Goal: Check status: Check status

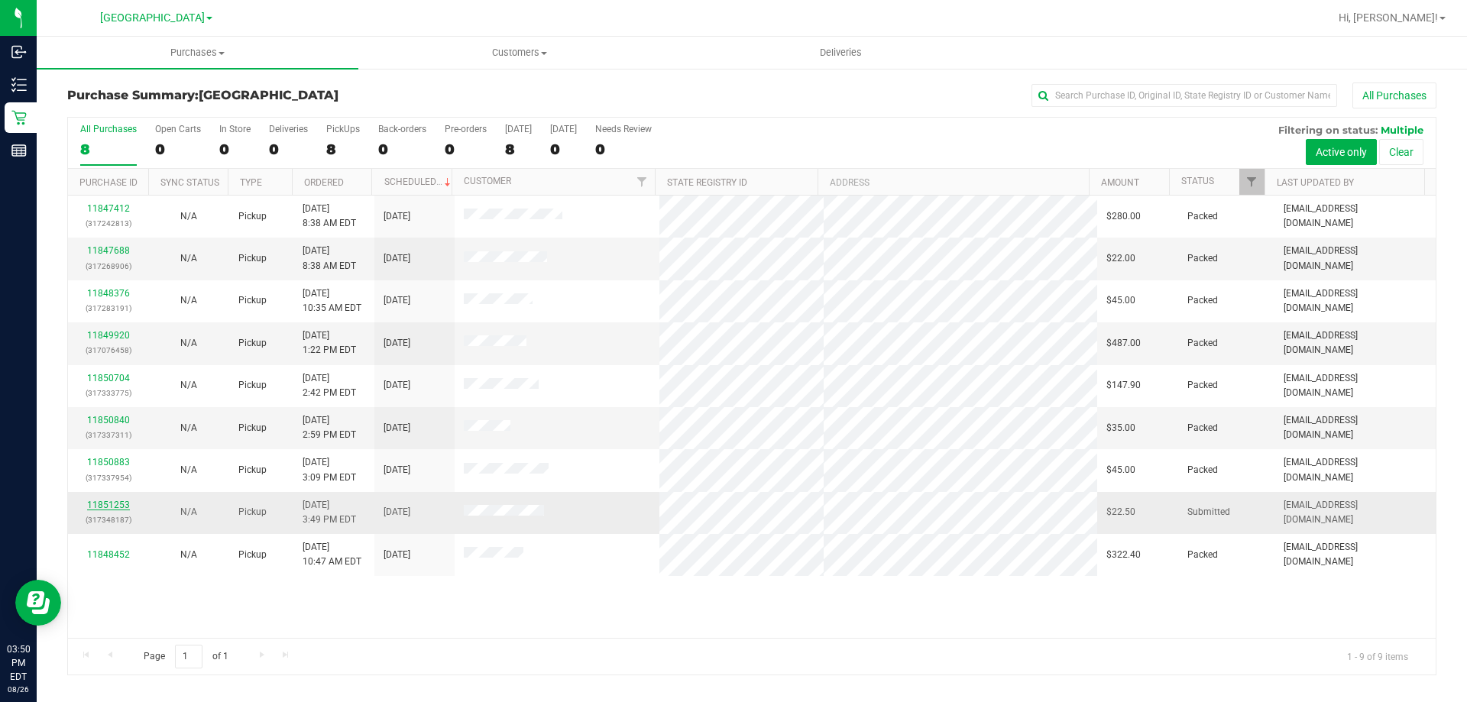
click at [118, 506] on link "11851253" at bounding box center [108, 505] width 43 height 11
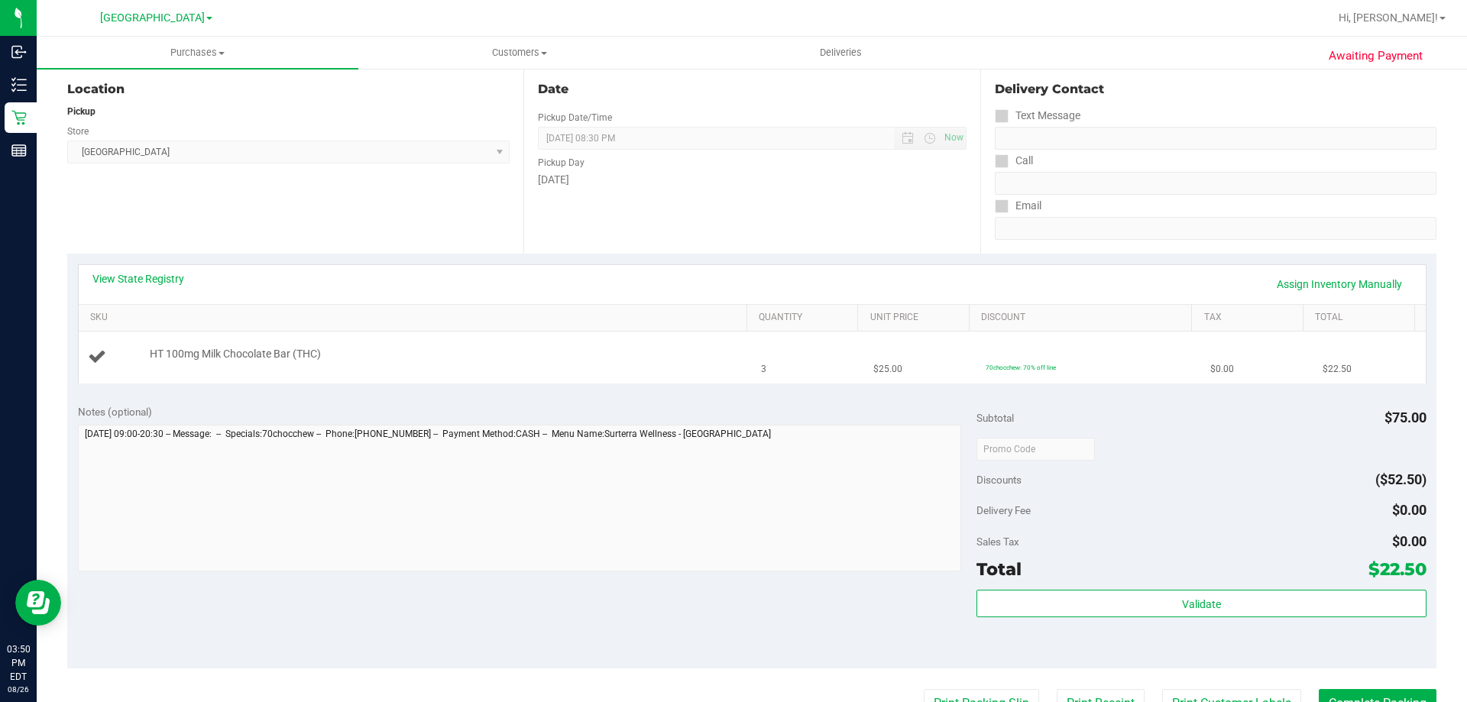
scroll to position [306, 0]
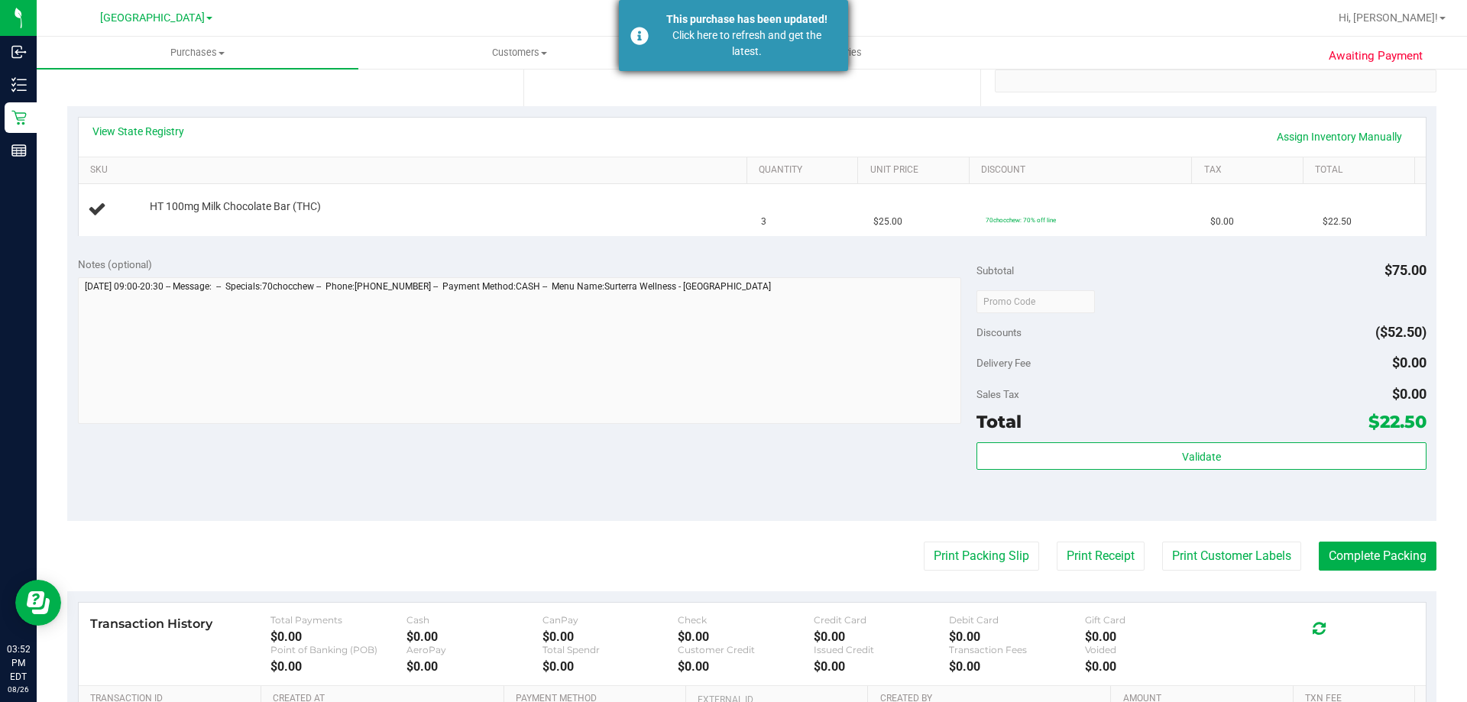
click at [741, 21] on div "This purchase has been updated!" at bounding box center [747, 19] width 180 height 16
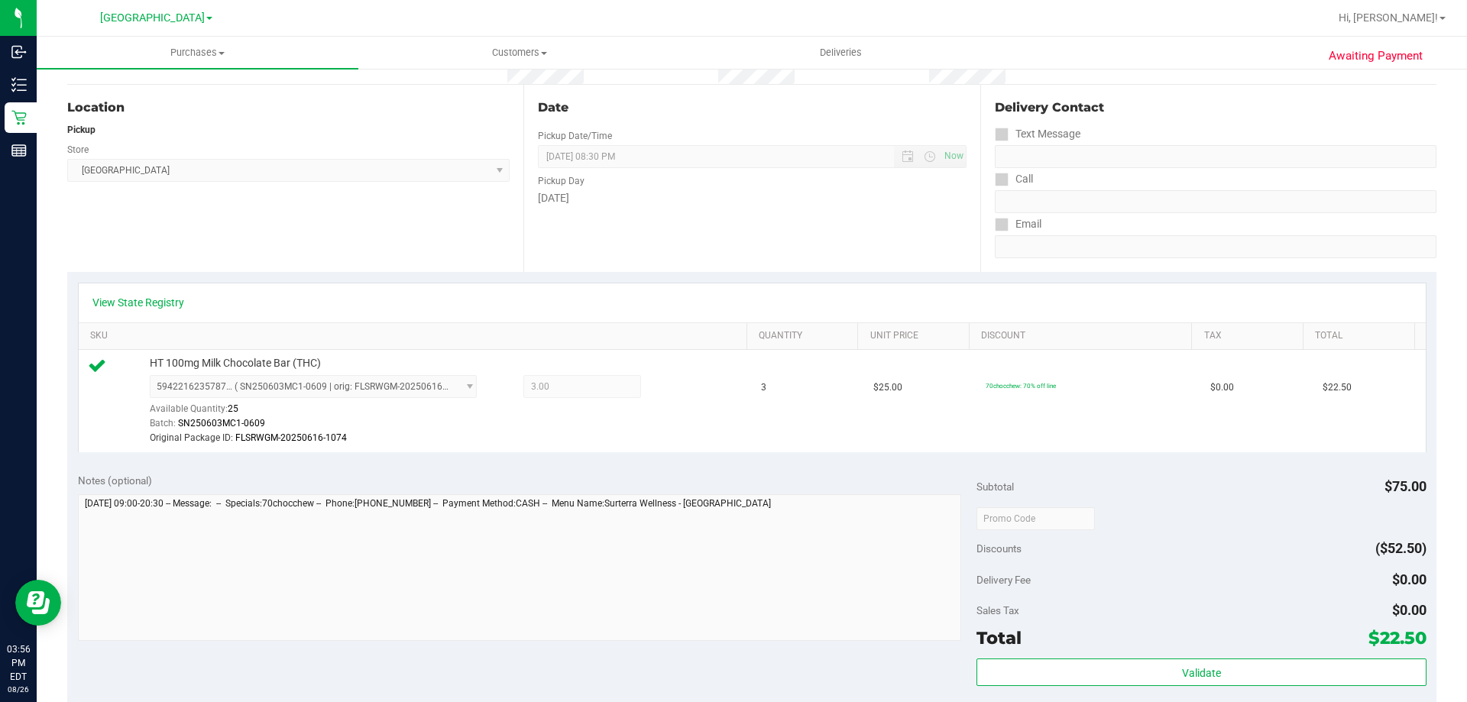
scroll to position [0, 0]
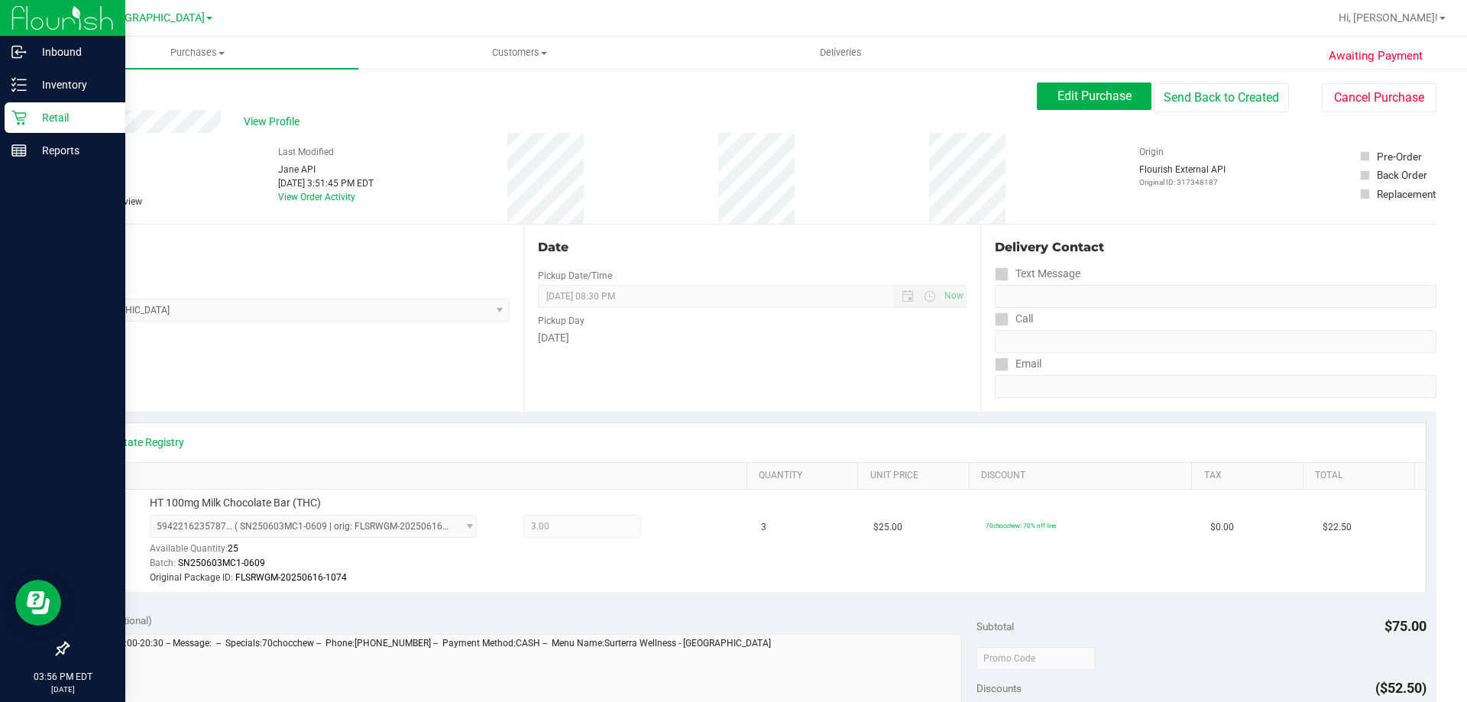
click at [53, 116] on p "Retail" at bounding box center [73, 117] width 92 height 18
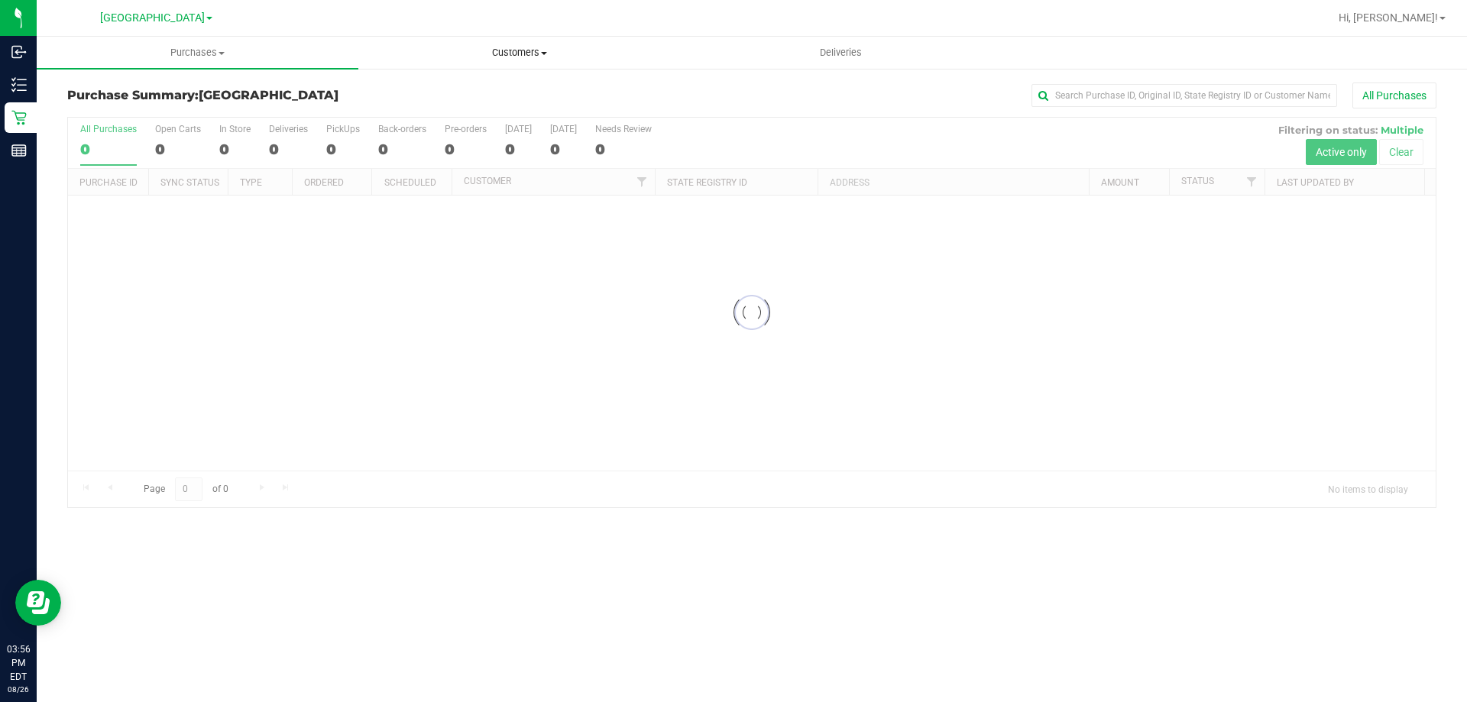
click at [492, 57] on span "Customers" at bounding box center [519, 53] width 320 height 14
click at [460, 87] on span "All customers" at bounding box center [413, 92] width 110 height 13
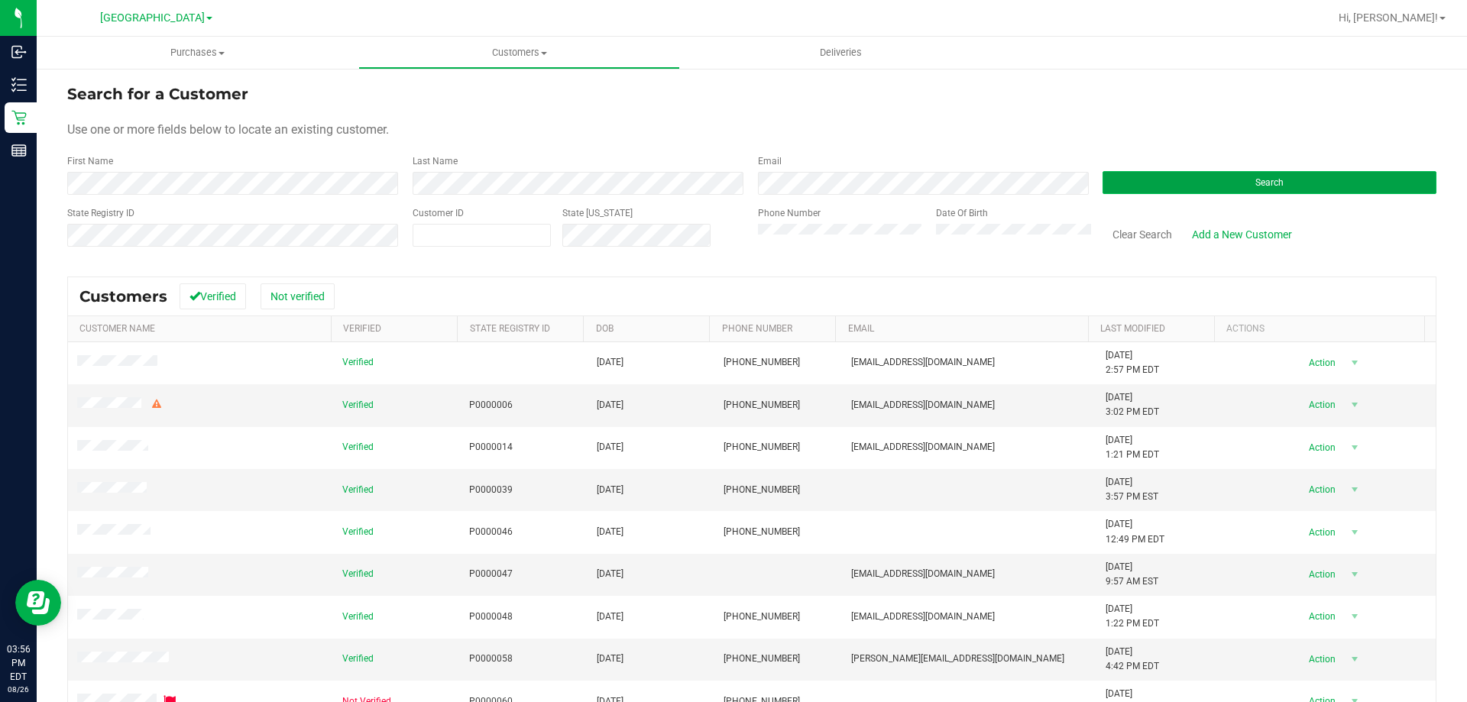
click at [1225, 180] on button "Search" at bounding box center [1269, 182] width 334 height 23
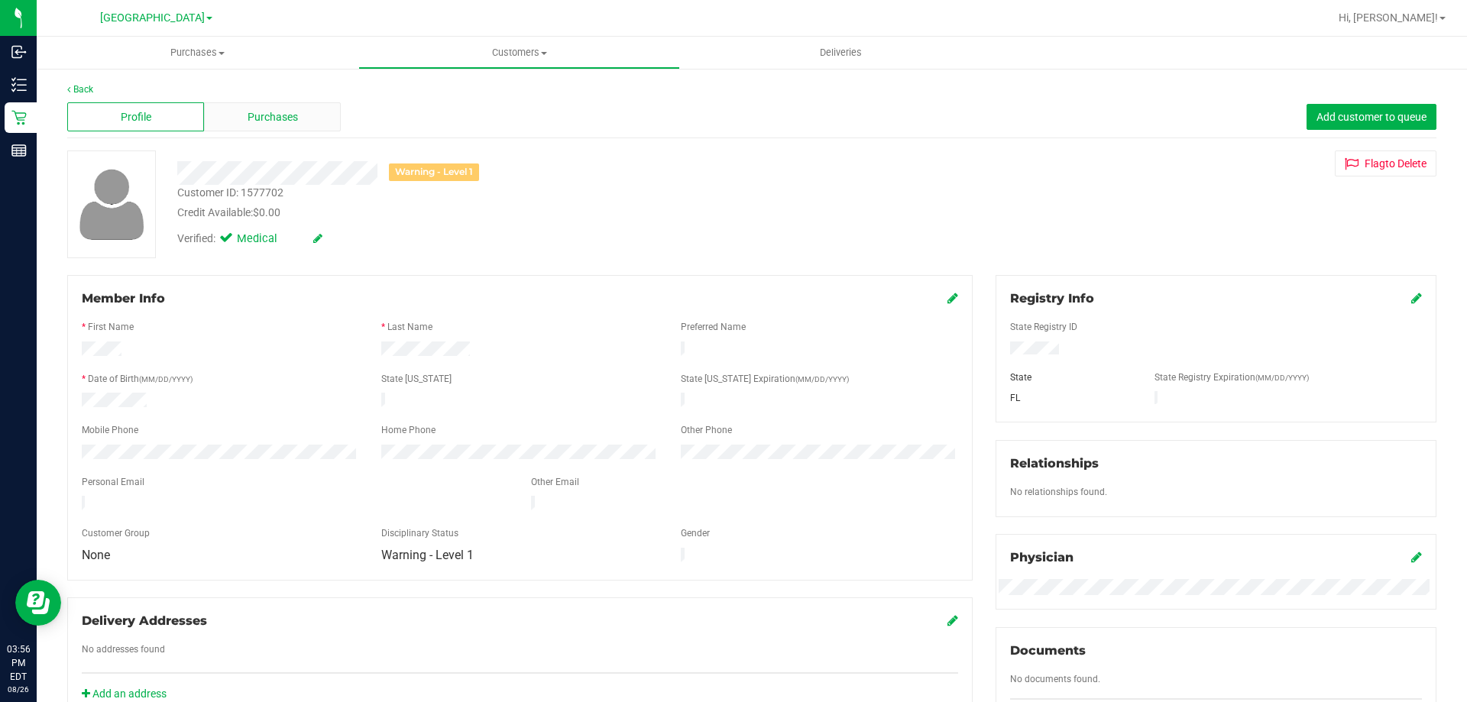
click at [290, 123] on span "Purchases" at bounding box center [273, 117] width 50 height 16
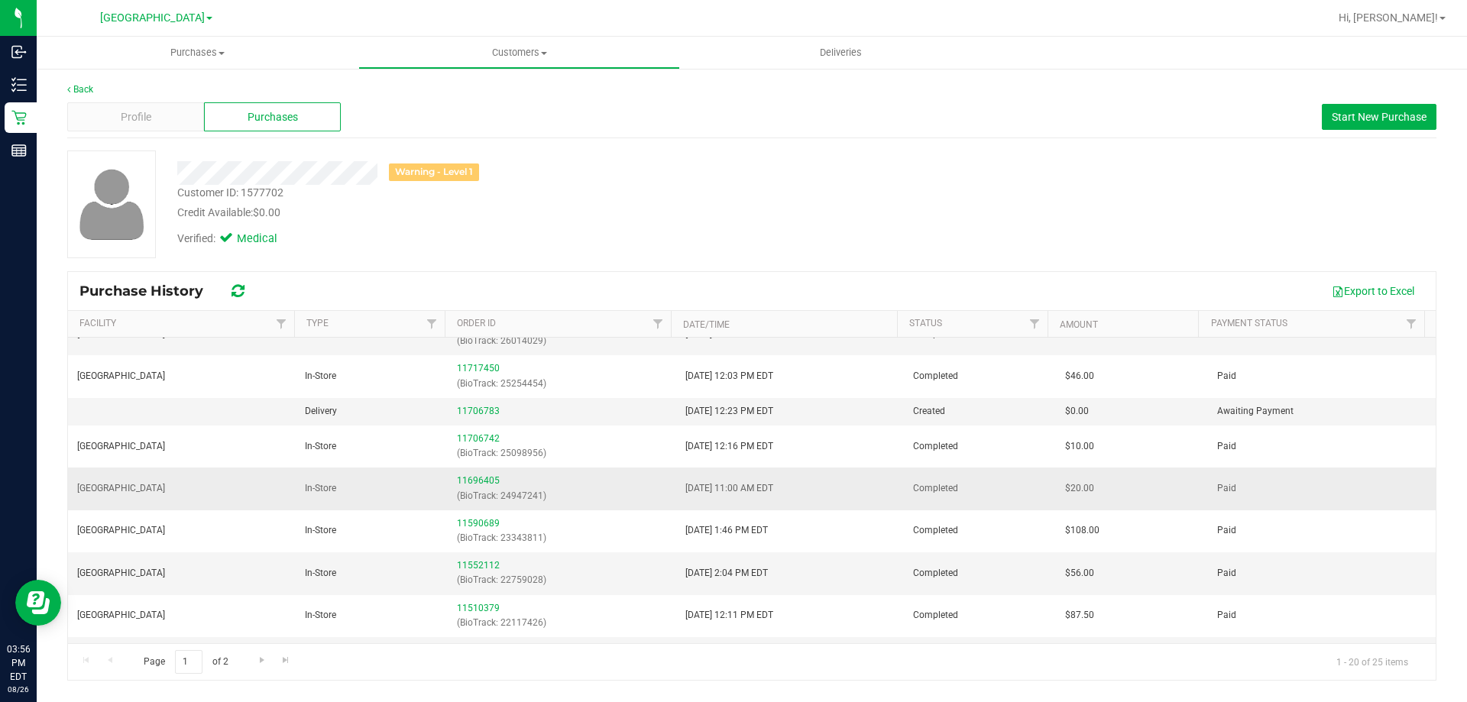
scroll to position [153, 0]
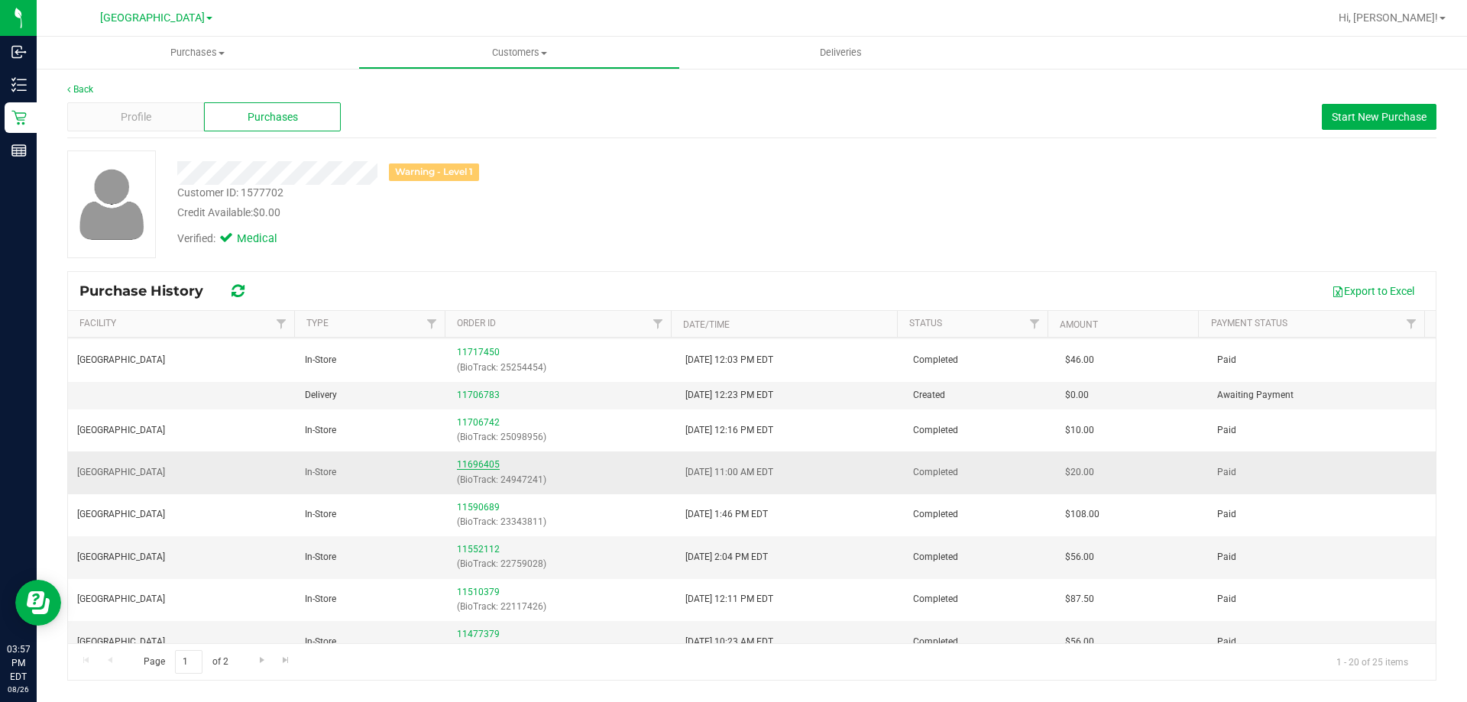
click at [467, 466] on link "11696405" at bounding box center [478, 464] width 43 height 11
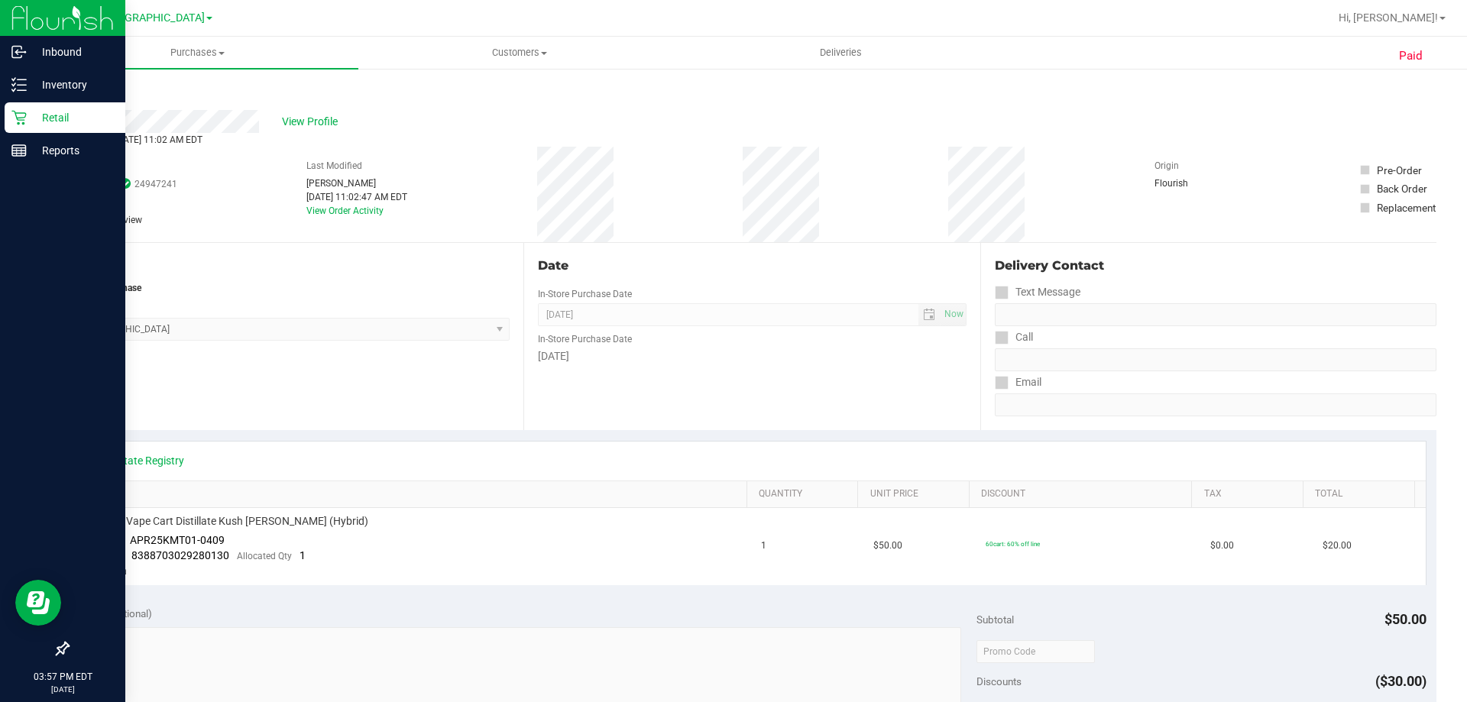
click at [65, 121] on p "Retail" at bounding box center [73, 117] width 92 height 18
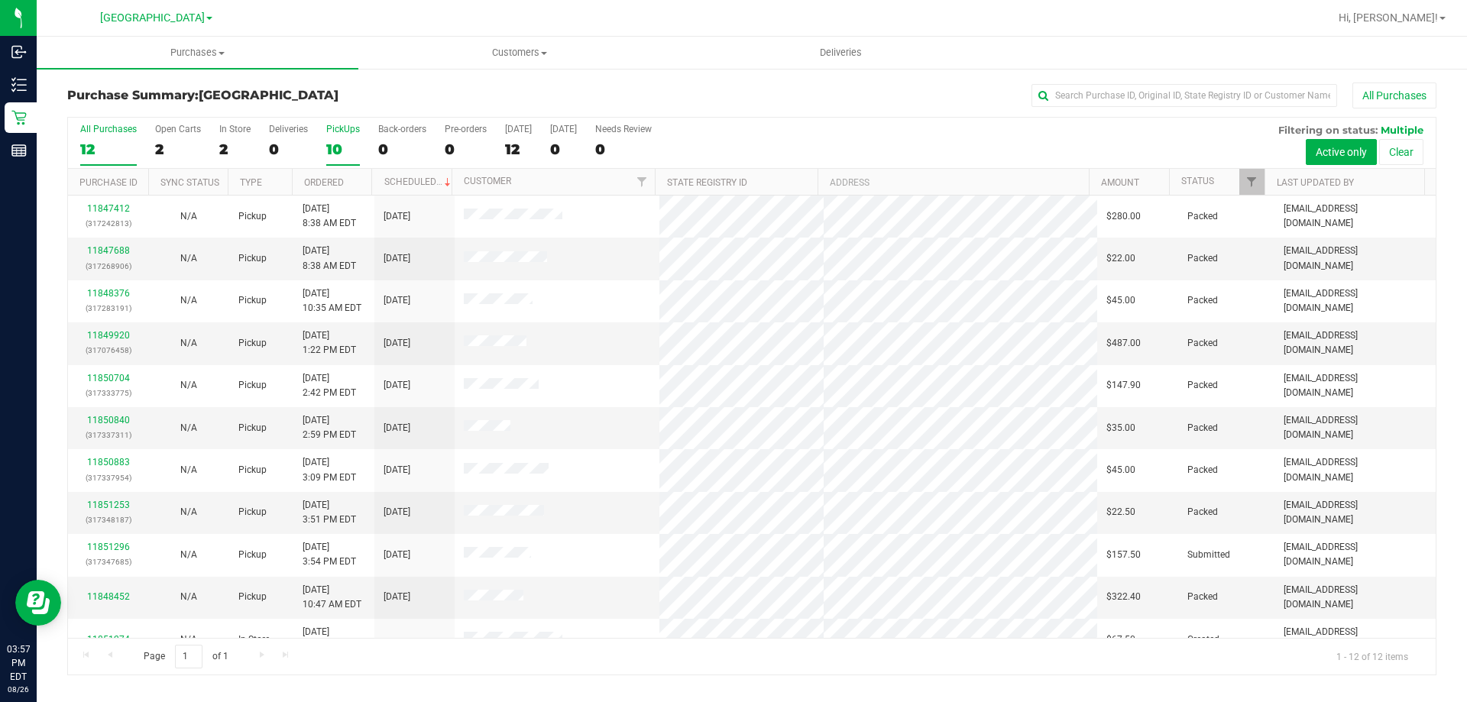
click at [352, 124] on div "PickUps" at bounding box center [343, 129] width 34 height 11
click at [0, 0] on input "PickUps 10" at bounding box center [0, 0] width 0 height 0
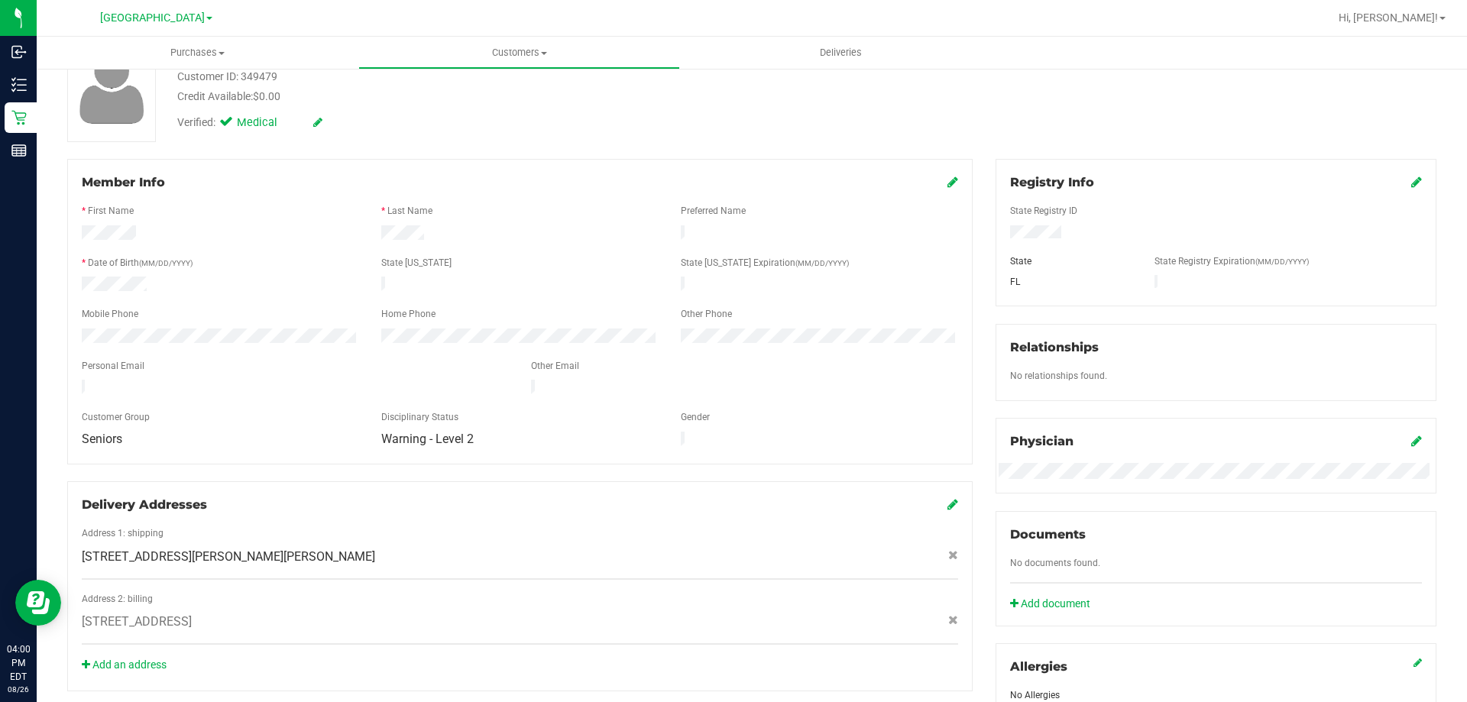
scroll to position [153, 0]
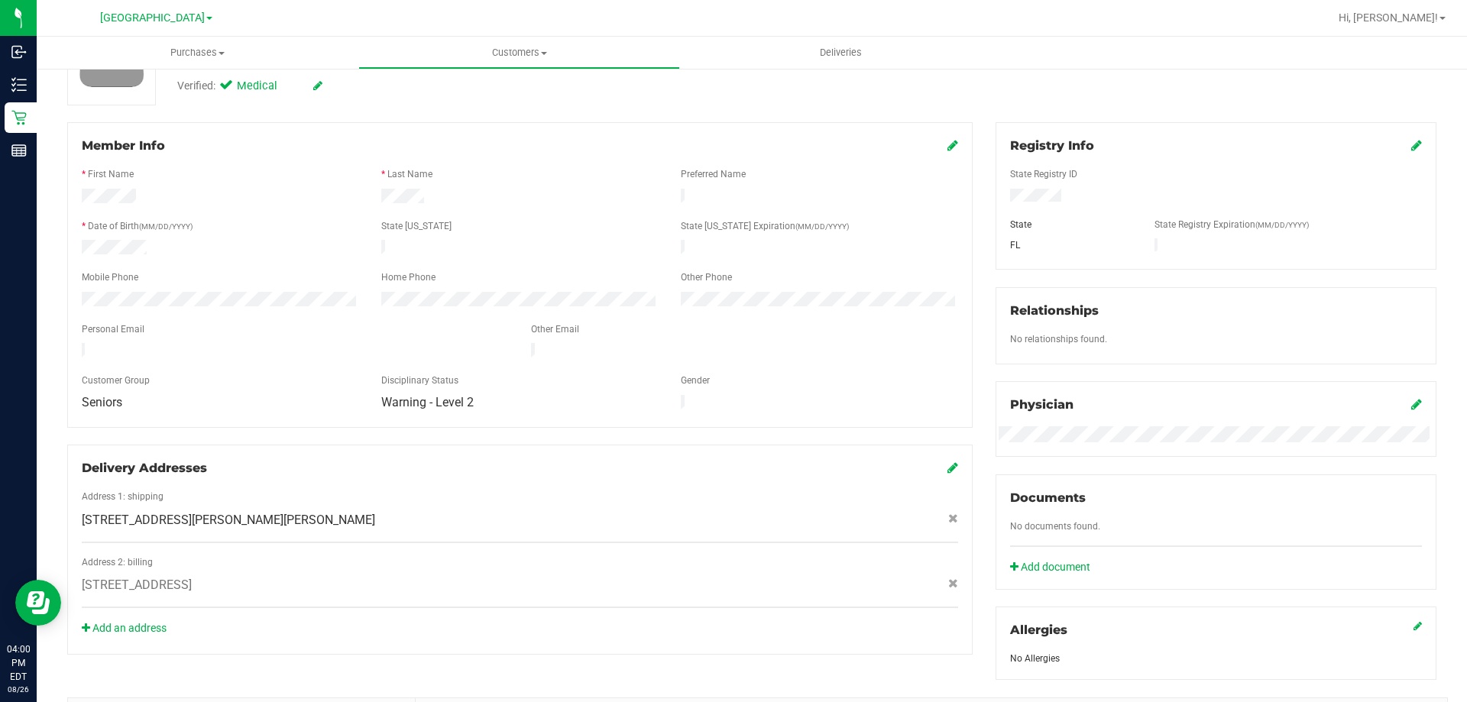
drag, startPoint x: 364, startPoint y: 500, endPoint x: 348, endPoint y: 503, distance: 16.5
click at [348, 511] on div "[STREET_ADDRESS][PERSON_NAME][PERSON_NAME]" at bounding box center [519, 520] width 899 height 18
copy span "[STREET_ADDRESS][PERSON_NAME][PERSON_NAME]"
click at [406, 576] on div "[STREET_ADDRESS]" at bounding box center [519, 585] width 899 height 18
drag, startPoint x: 406, startPoint y: 569, endPoint x: 374, endPoint y: 565, distance: 32.4
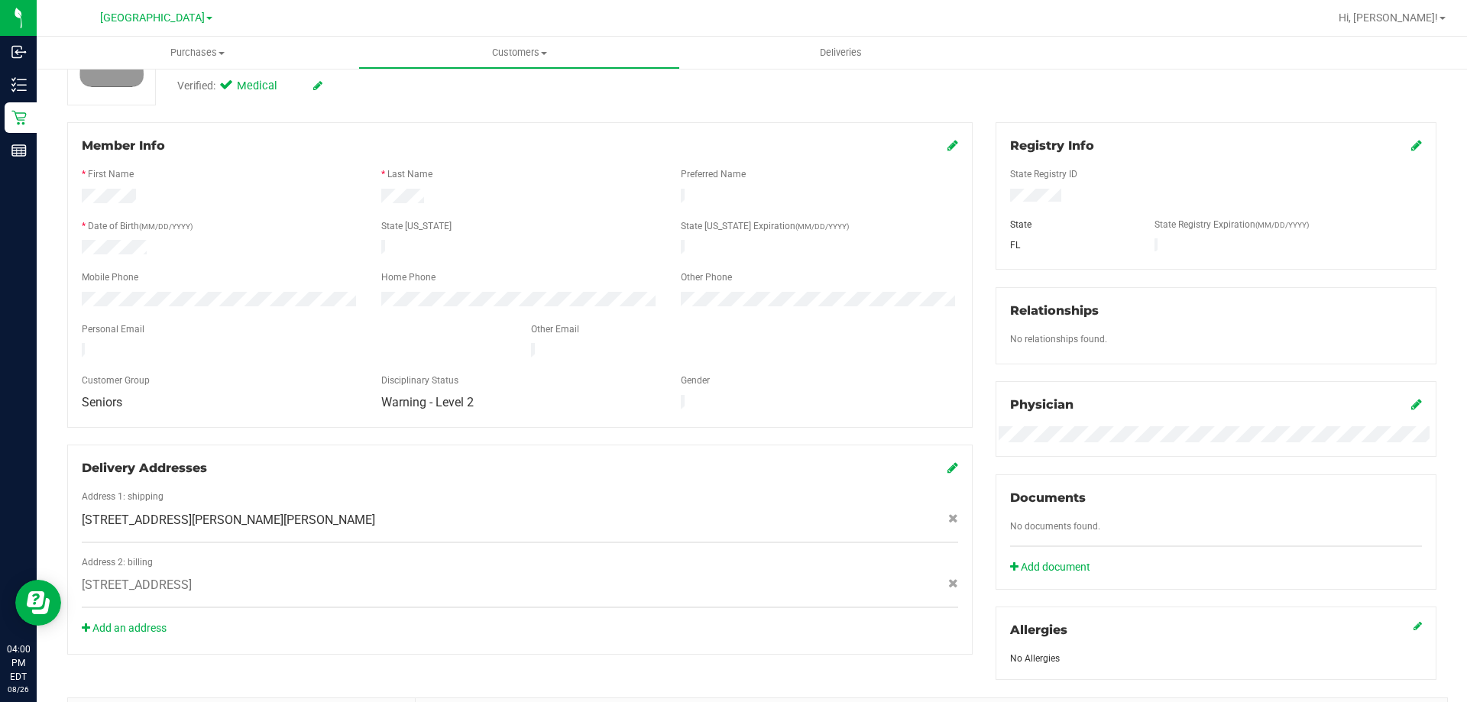
click at [374, 576] on div "[STREET_ADDRESS]" at bounding box center [519, 585] width 899 height 18
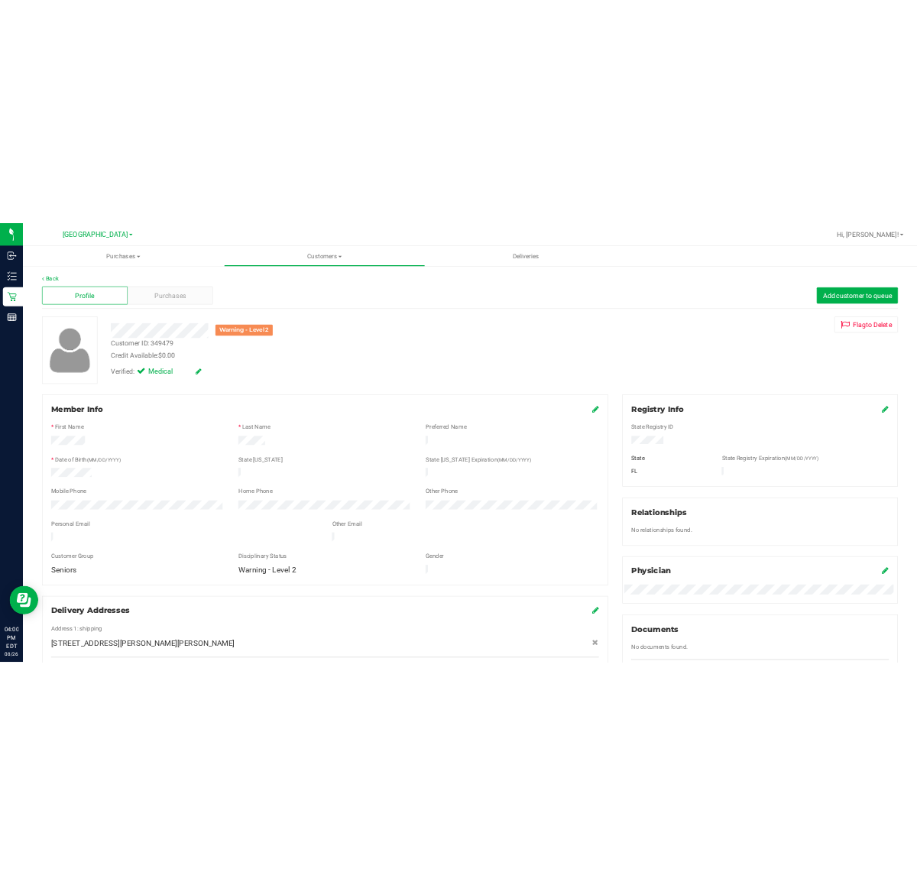
scroll to position [0, 0]
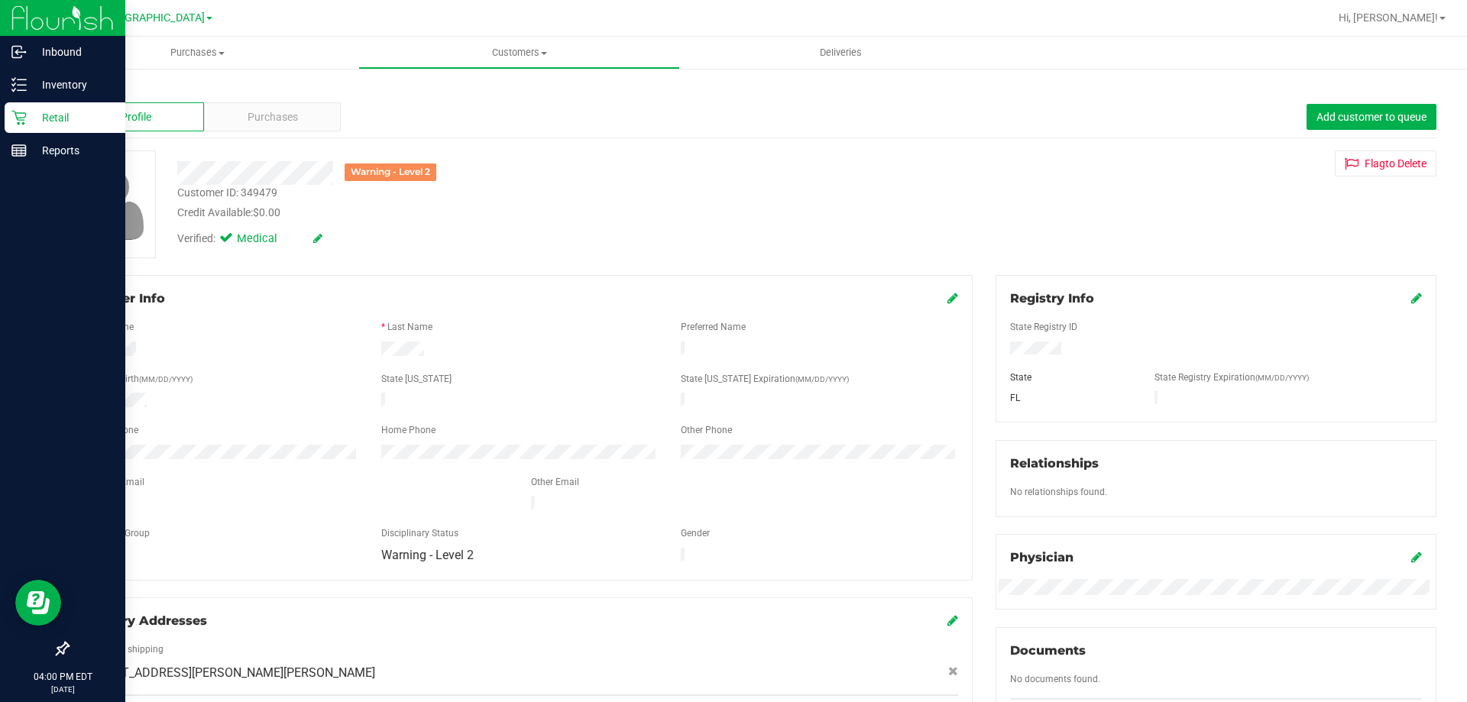
click at [28, 115] on p "Retail" at bounding box center [73, 117] width 92 height 18
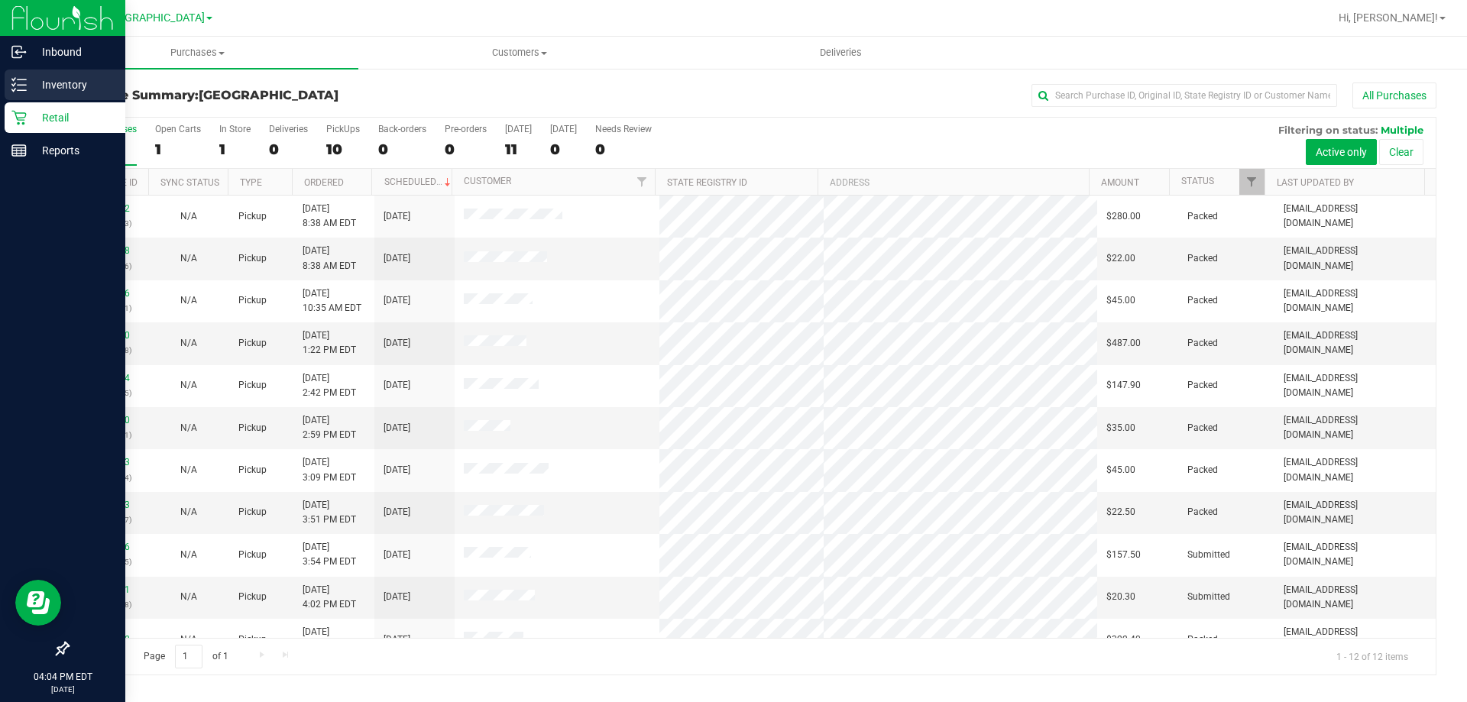
click at [39, 89] on p "Inventory" at bounding box center [73, 85] width 92 height 18
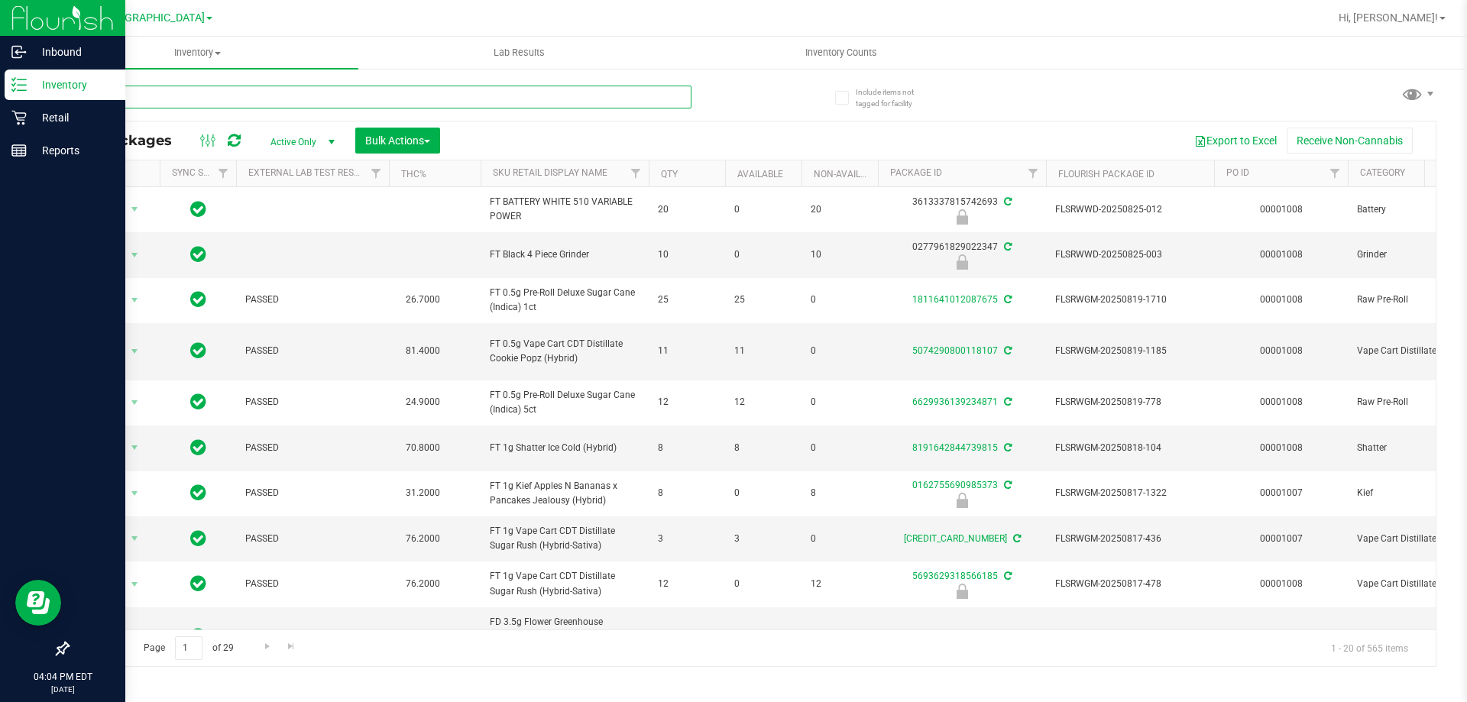
click at [246, 99] on input "text" at bounding box center [379, 97] width 624 height 23
type input "klp"
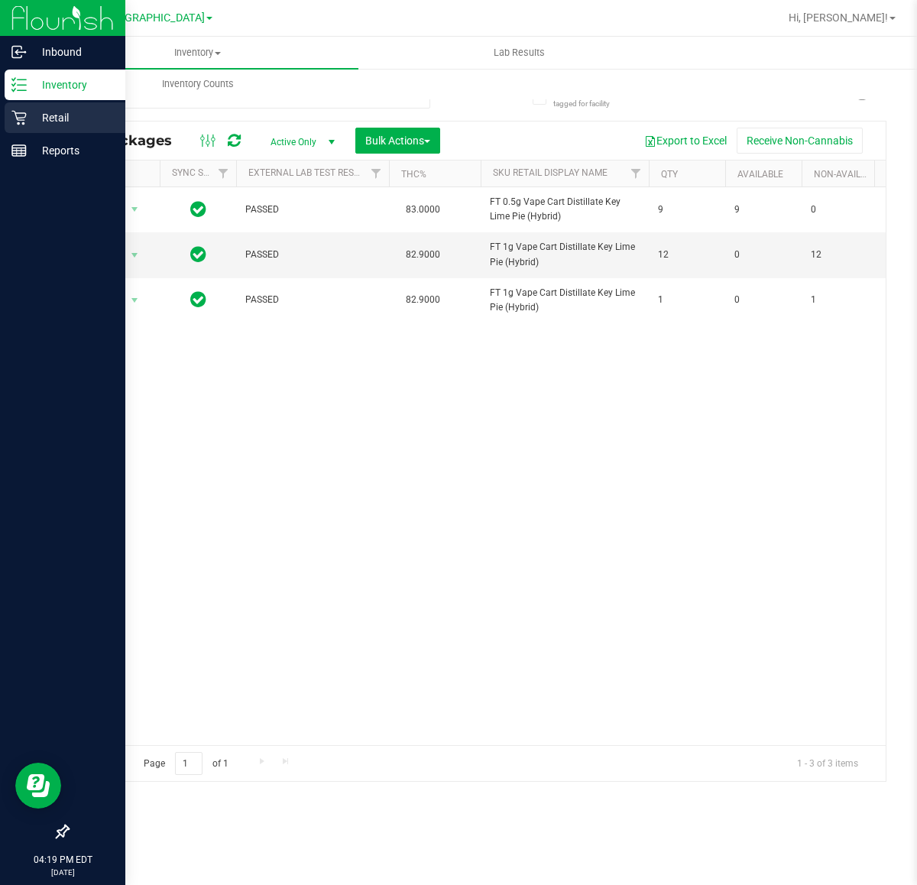
click at [32, 124] on p "Retail" at bounding box center [73, 117] width 92 height 18
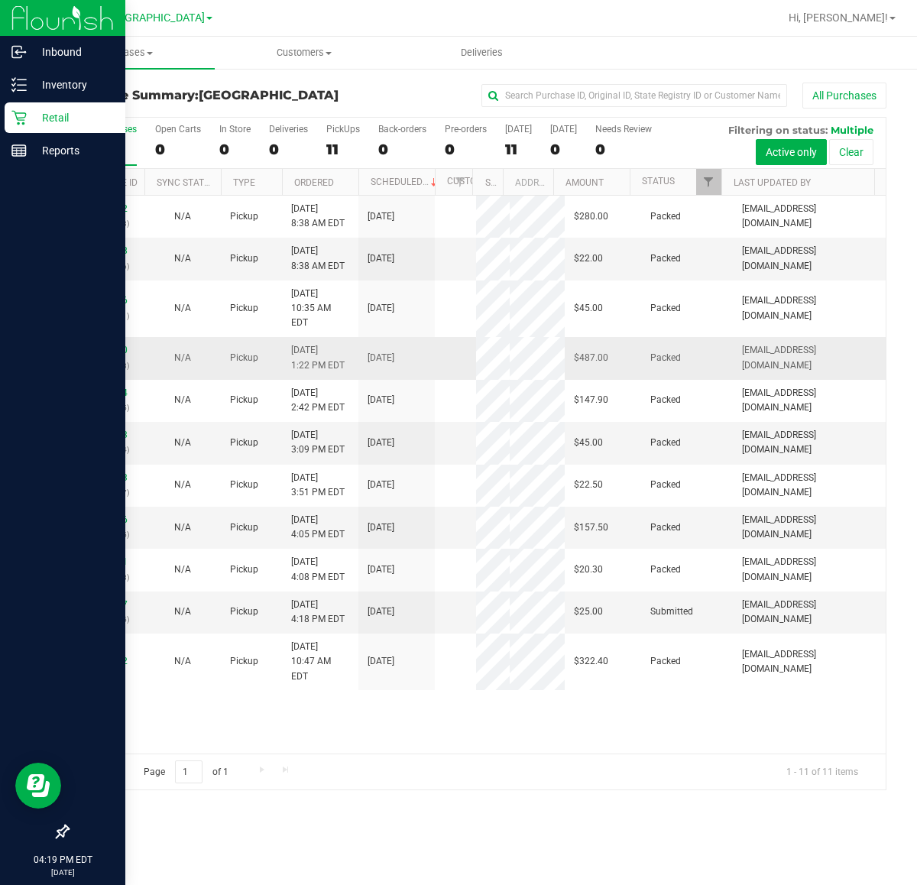
scroll to position [157, 0]
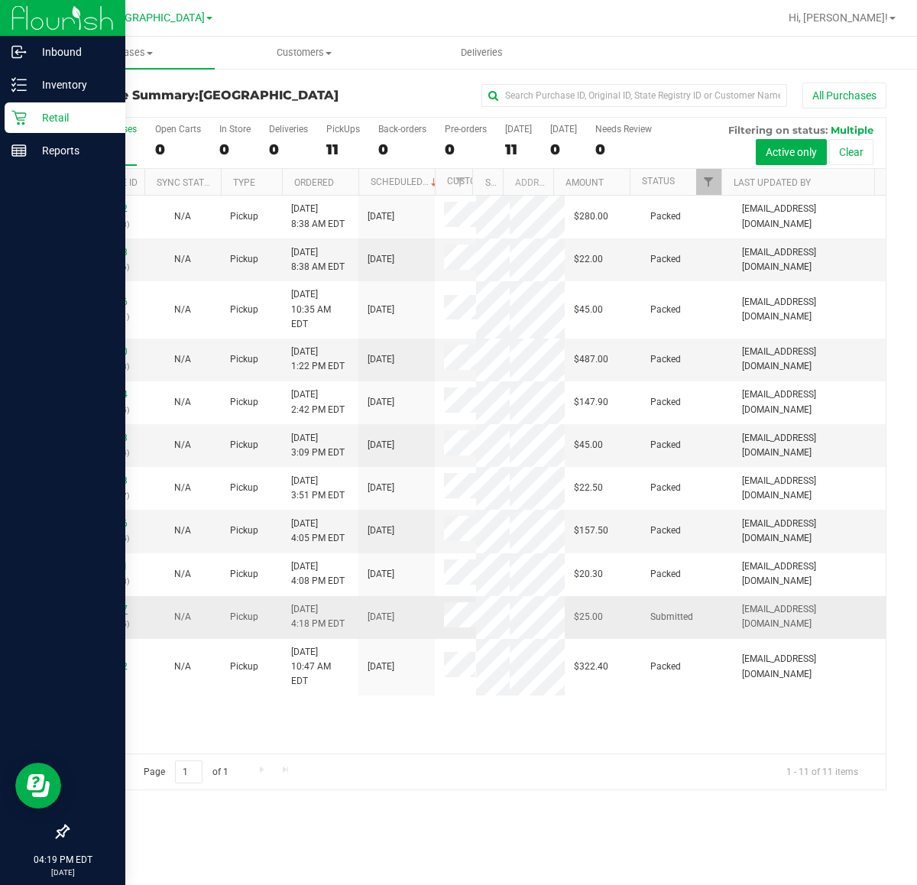
click at [103, 614] on link "11851467" at bounding box center [106, 609] width 43 height 11
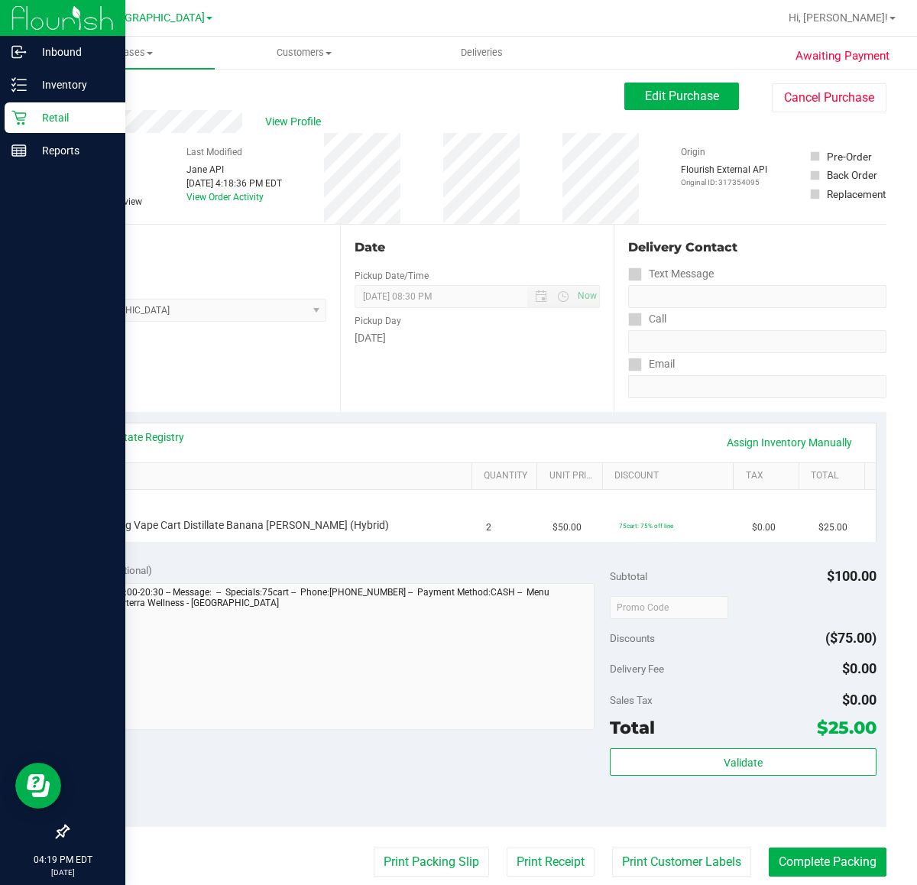
click at [17, 110] on icon at bounding box center [18, 117] width 15 height 15
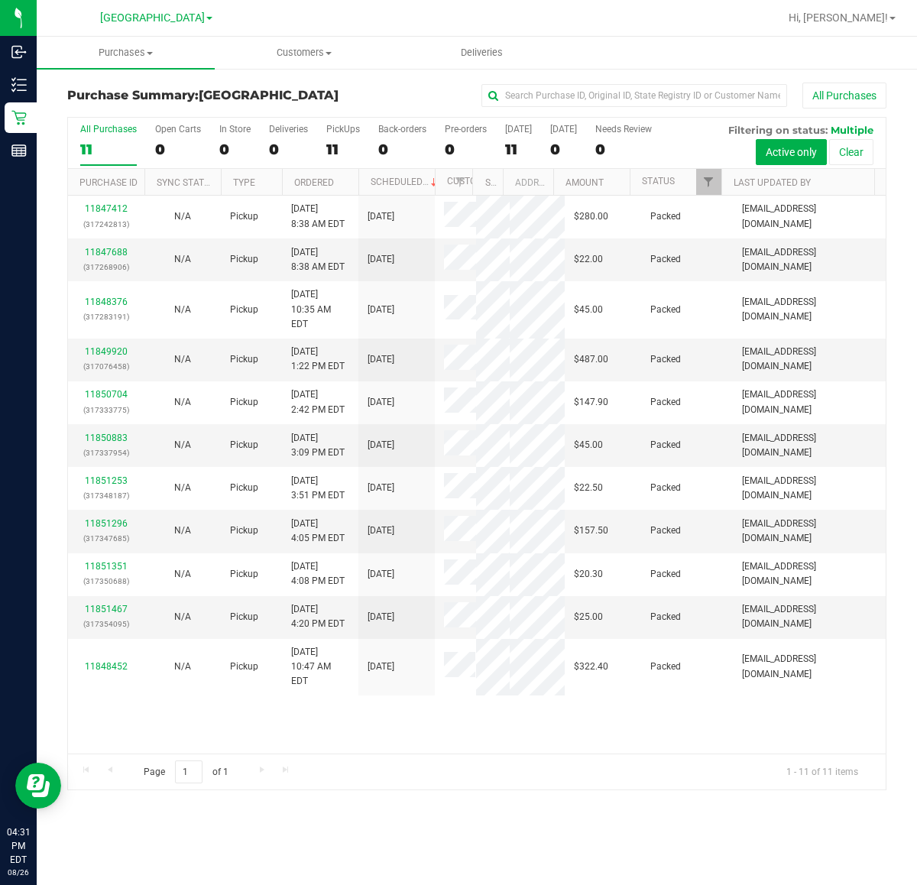
click at [80, 141] on div "11" at bounding box center [108, 150] width 57 height 18
click at [0, 0] on input "All Purchases 11" at bounding box center [0, 0] width 0 height 0
